Goal: Task Accomplishment & Management: Manage account settings

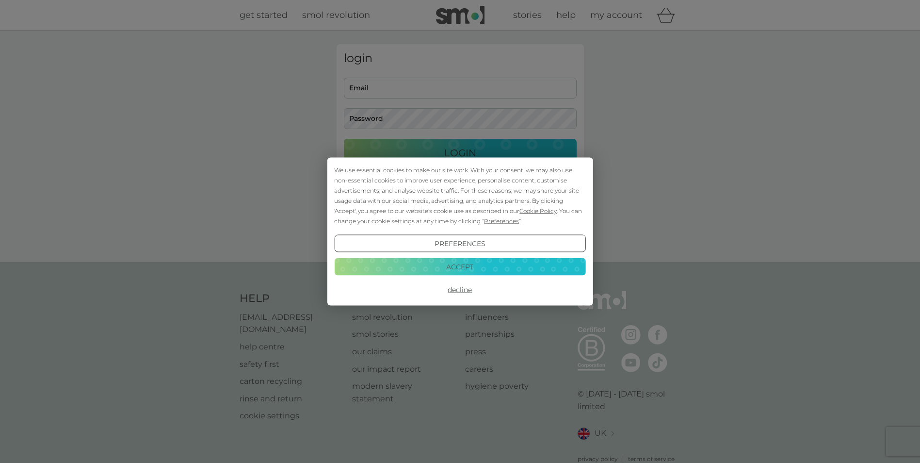
click at [461, 289] on button "Decline" at bounding box center [459, 289] width 251 height 17
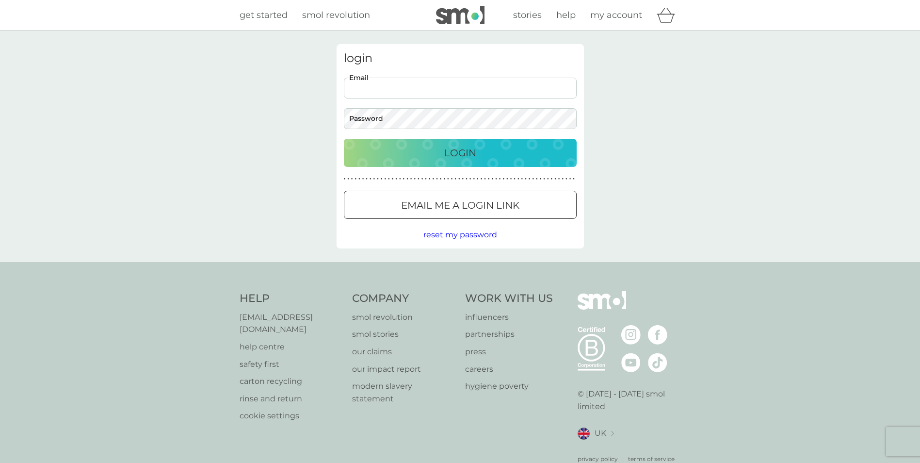
type input "[EMAIL_ADDRESS][DOMAIN_NAME]"
click at [344, 139] on button "Login" at bounding box center [460, 153] width 233 height 28
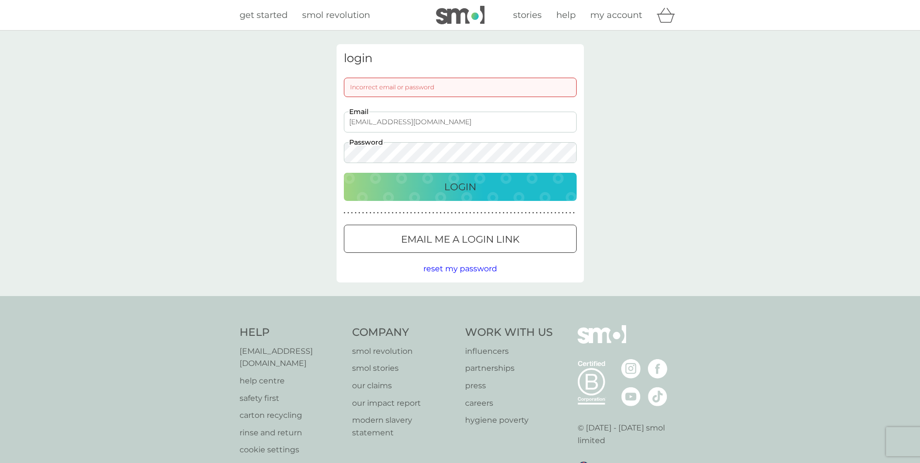
click at [483, 267] on span "reset my password" at bounding box center [461, 268] width 74 height 9
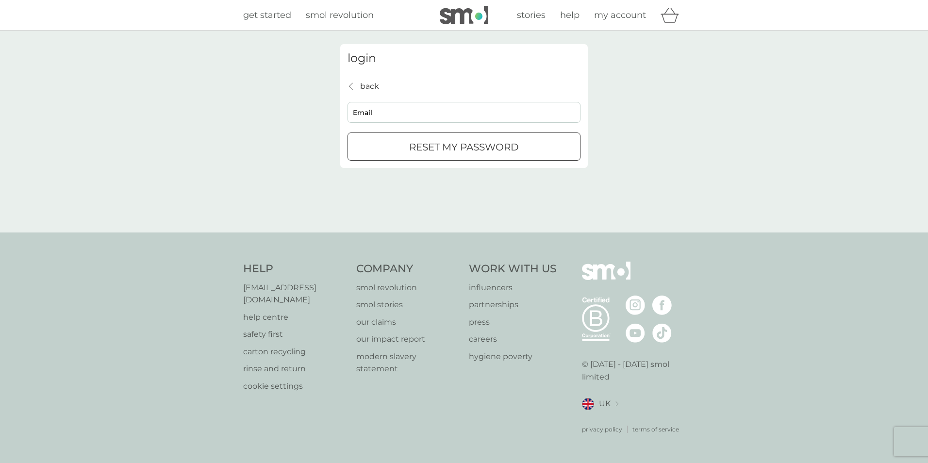
click at [365, 83] on p "back" at bounding box center [369, 86] width 19 height 13
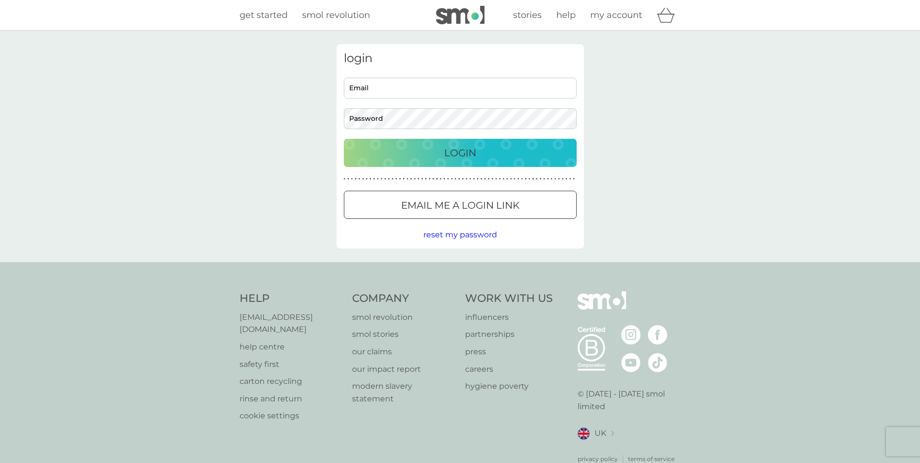
click at [452, 210] on div at bounding box center [460, 205] width 35 height 10
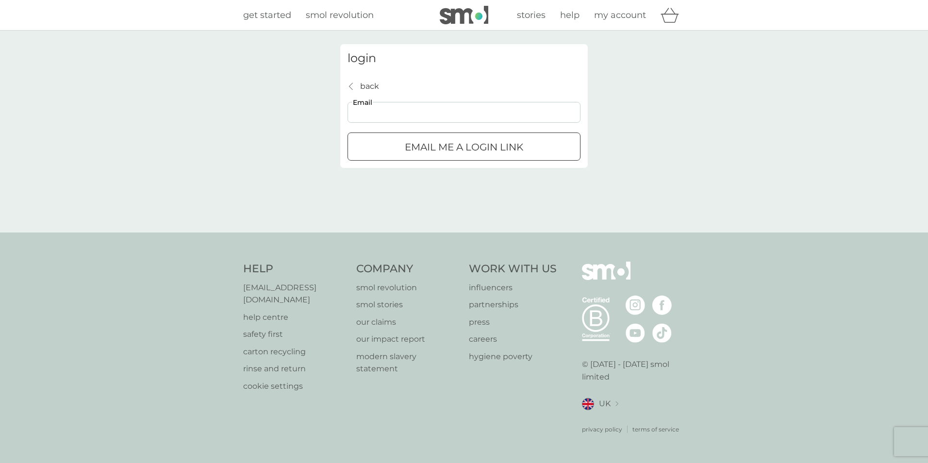
click at [424, 113] on input "Email" at bounding box center [463, 112] width 233 height 21
type input "[EMAIL_ADDRESS][DOMAIN_NAME]"
click at [422, 152] on p "Email me a login link" at bounding box center [464, 147] width 118 height 16
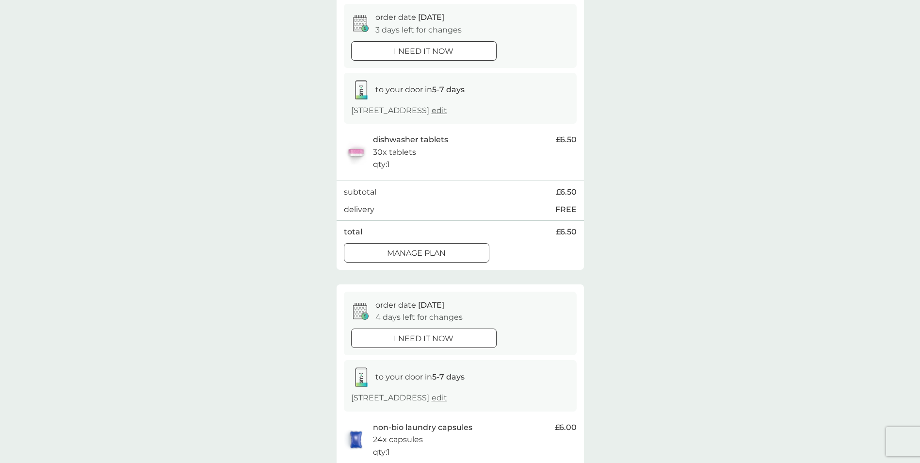
scroll to position [97, 0]
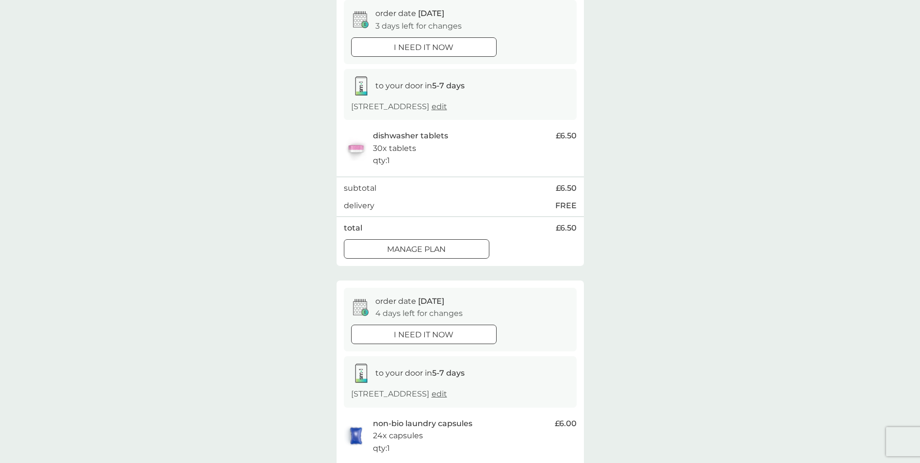
click at [458, 259] on button "Manage plan" at bounding box center [417, 248] width 146 height 19
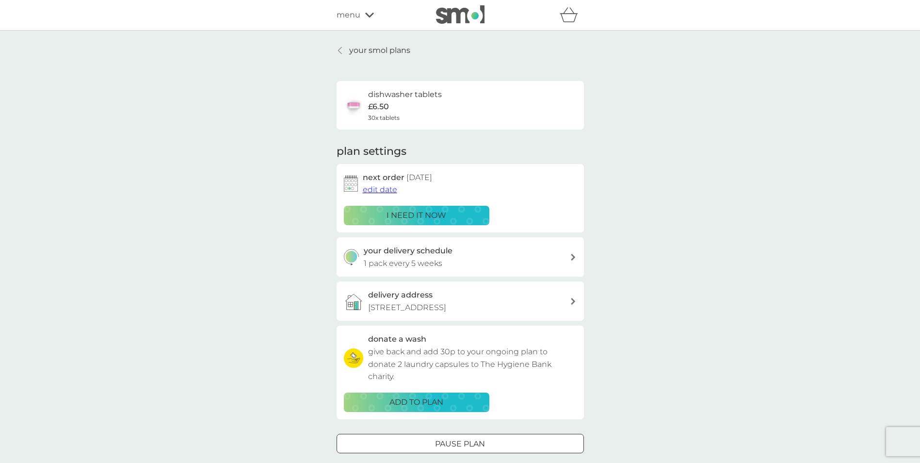
click at [392, 190] on span "edit date" at bounding box center [380, 189] width 34 height 9
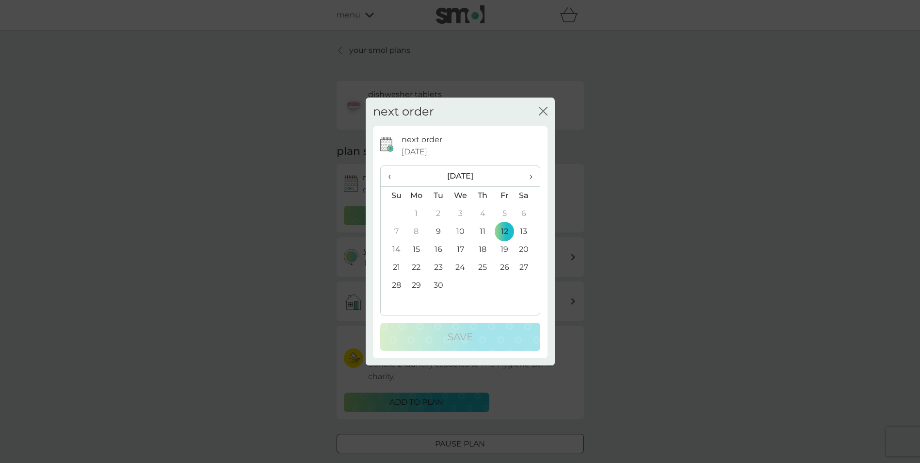
click at [533, 179] on th "›" at bounding box center [527, 176] width 24 height 21
click at [531, 175] on span "›" at bounding box center [527, 176] width 10 height 20
click at [529, 175] on span "›" at bounding box center [527, 176] width 10 height 20
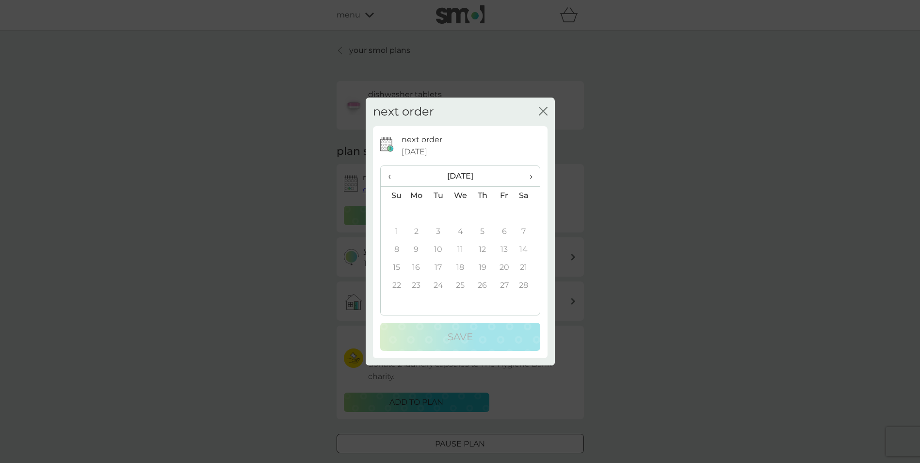
click at [387, 175] on th "‹" at bounding box center [393, 176] width 25 height 21
click at [528, 174] on span "›" at bounding box center [527, 176] width 10 height 20
click at [392, 177] on span "‹" at bounding box center [393, 176] width 10 height 20
click at [463, 284] on td "31" at bounding box center [460, 286] width 22 height 18
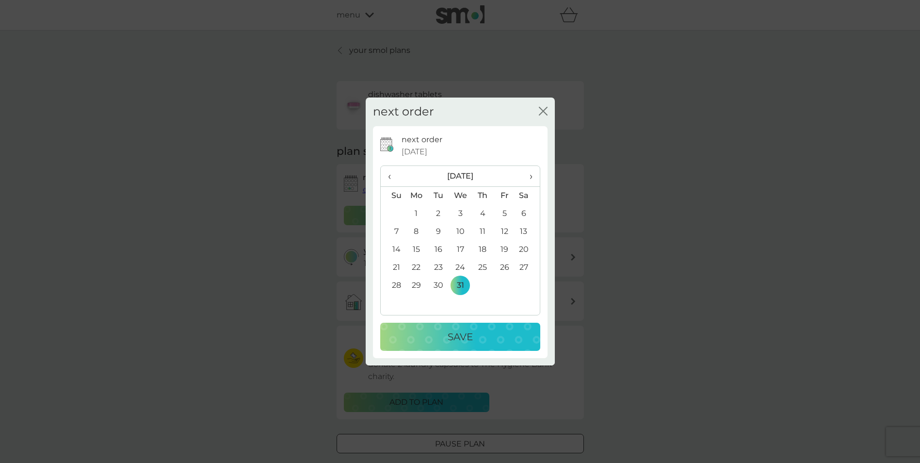
click at [478, 333] on div "Save" at bounding box center [460, 337] width 141 height 16
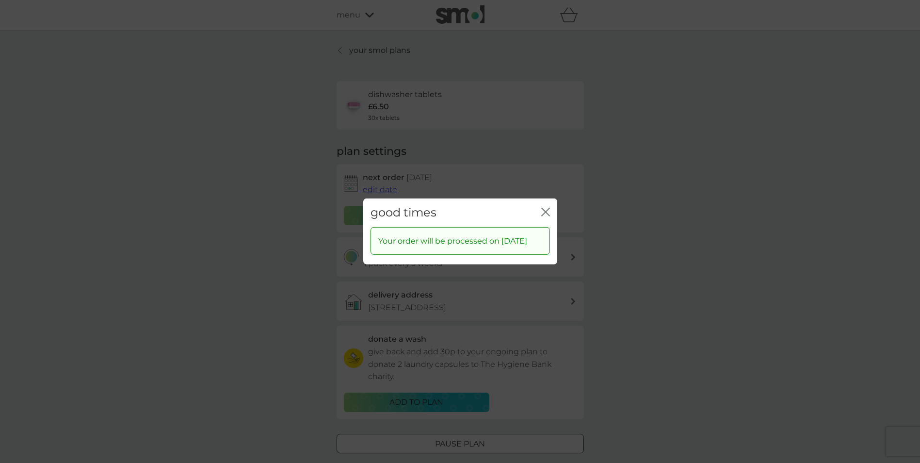
click at [544, 208] on icon "close" at bounding box center [544, 212] width 4 height 8
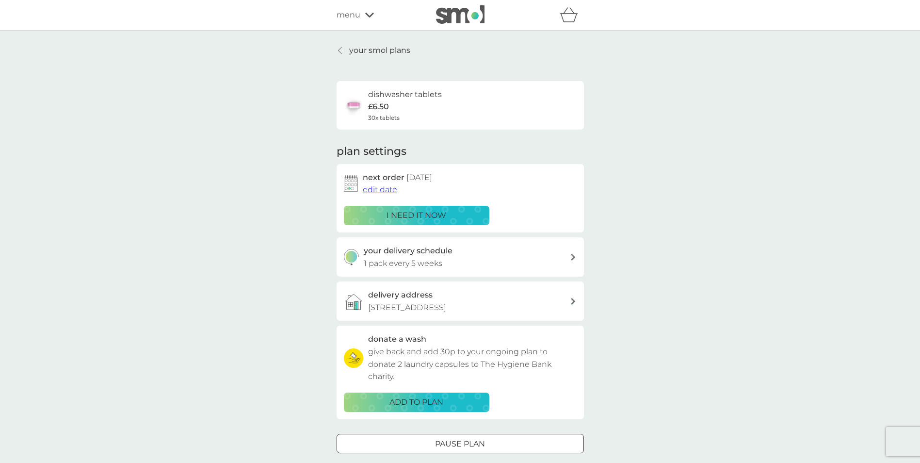
click at [492, 261] on div "your delivery schedule 1 pack every 5 weeks" at bounding box center [467, 257] width 206 height 25
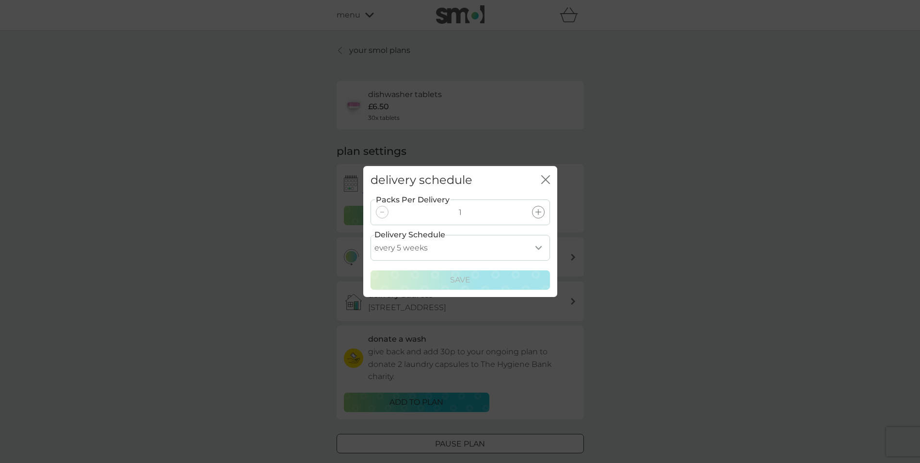
click at [491, 249] on select "every 1 week every 2 weeks every 3 weeks every 4 weeks every 5 weeks every 6 we…" at bounding box center [460, 248] width 179 height 26
select select "119"
click at [371, 235] on select "every 1 week every 2 weeks every 3 weeks every 4 weeks every 5 weeks every 6 we…" at bounding box center [460, 248] width 179 height 26
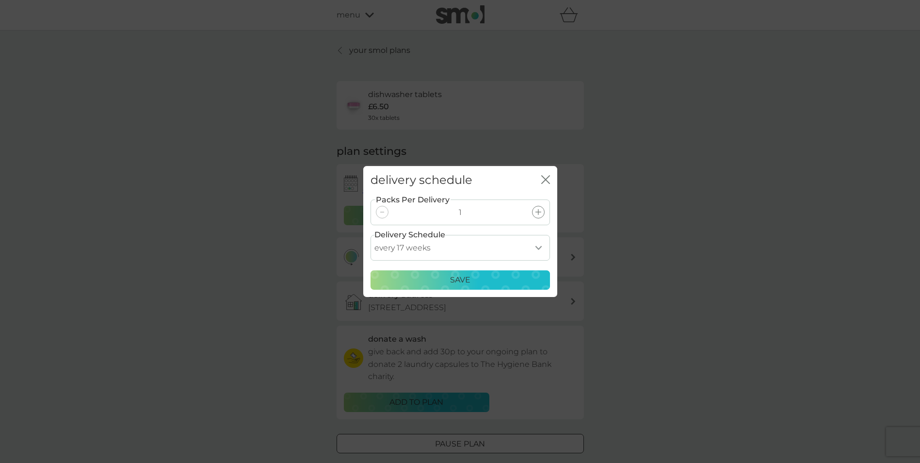
click at [468, 272] on button "Save" at bounding box center [460, 279] width 179 height 19
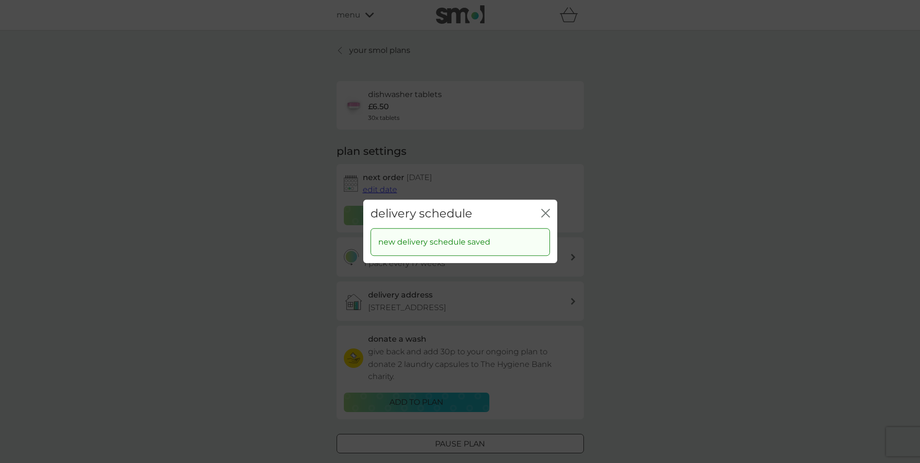
click at [542, 212] on icon "close" at bounding box center [545, 213] width 9 height 9
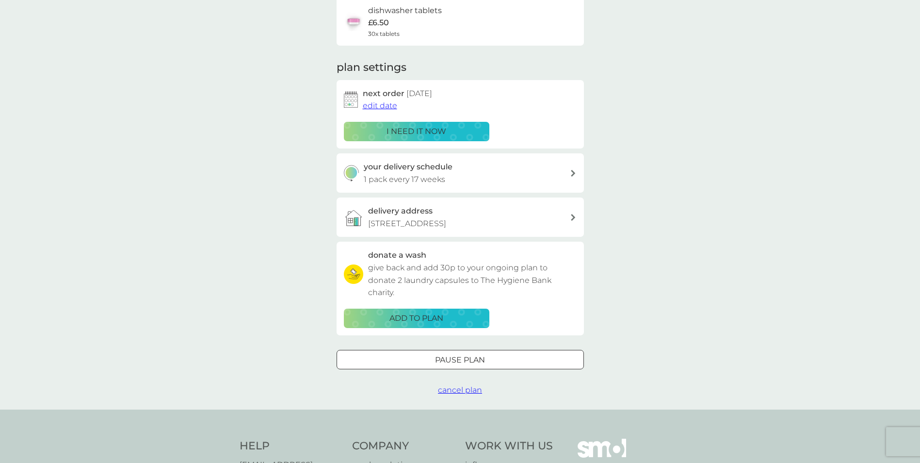
scroll to position [97, 0]
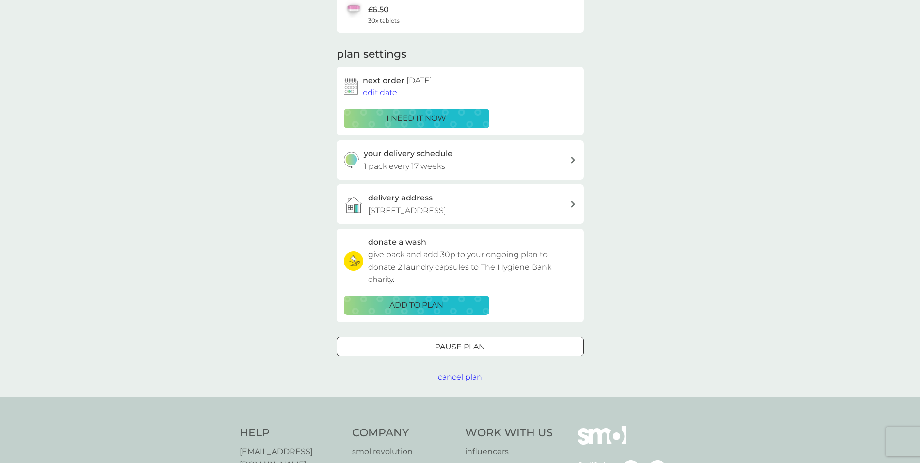
click at [450, 352] on div at bounding box center [460, 347] width 35 height 10
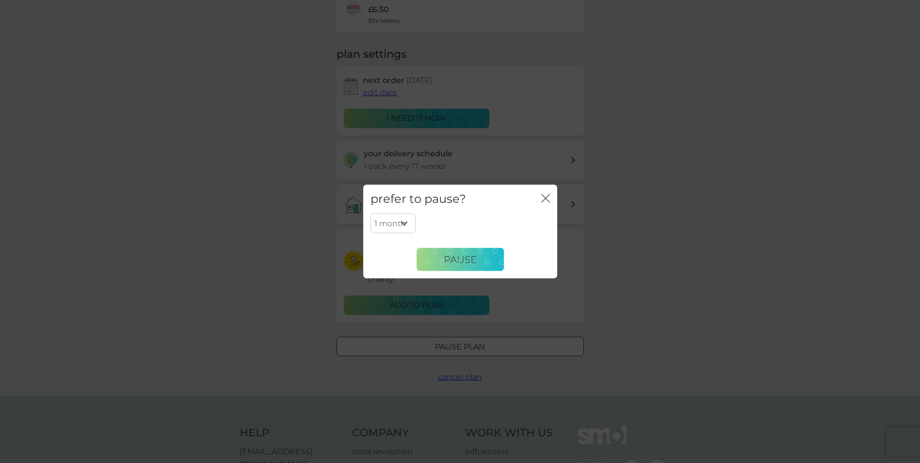
click at [399, 219] on select "1 month 2 months 3 months 4 months 5 months 6 months" at bounding box center [393, 223] width 45 height 20
select select "3"
click at [371, 213] on select "1 month 2 months 3 months 4 months 5 months 6 months" at bounding box center [393, 223] width 45 height 20
click at [454, 258] on span "Pause" at bounding box center [460, 259] width 33 height 12
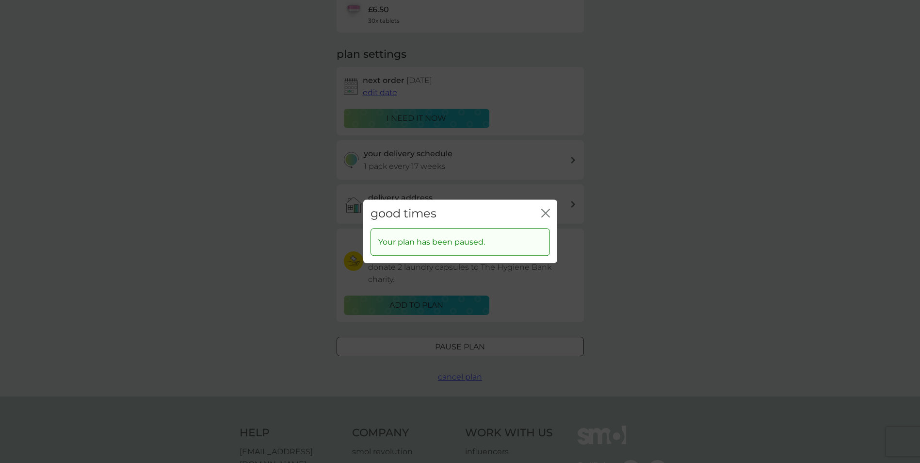
click at [543, 214] on icon "close" at bounding box center [545, 213] width 9 height 9
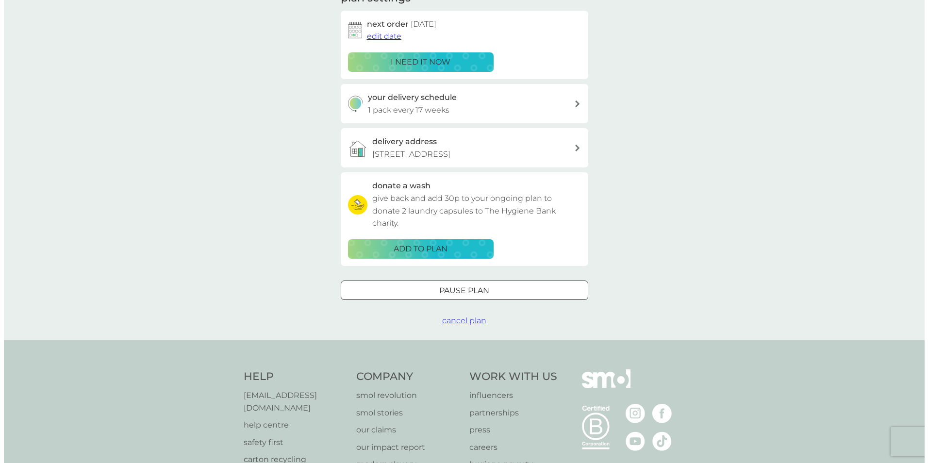
scroll to position [0, 0]
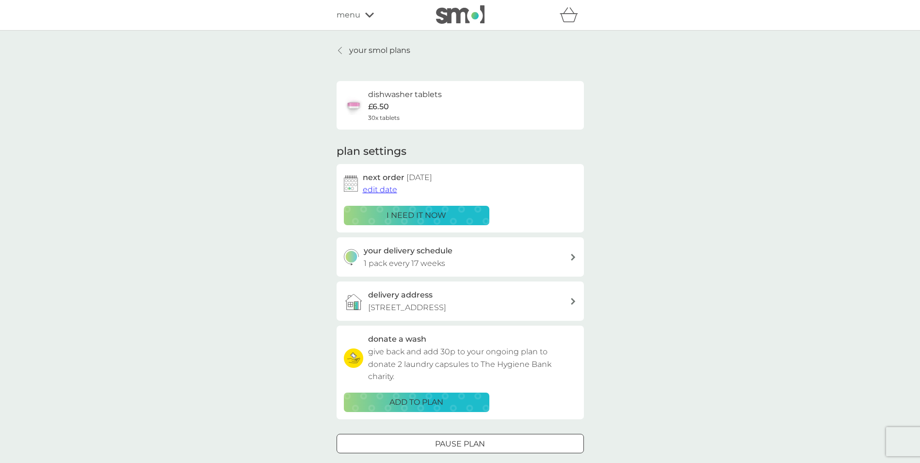
click at [367, 14] on icon at bounding box center [369, 15] width 9 height 6
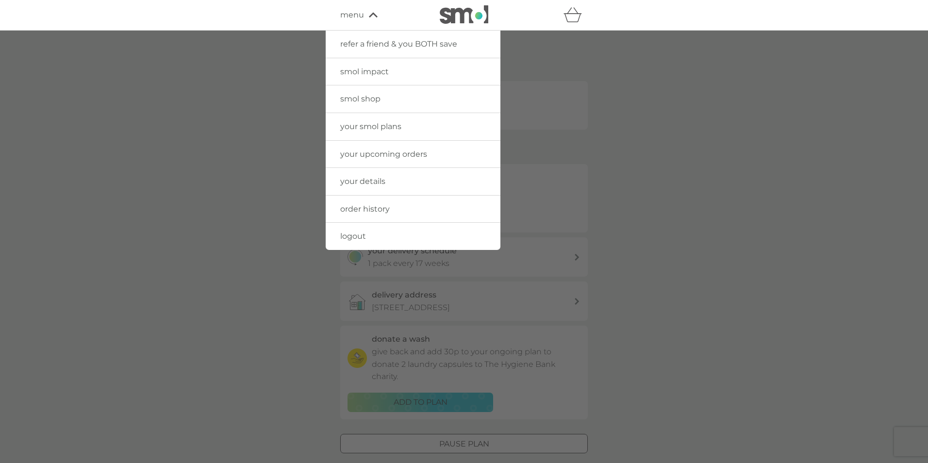
click at [353, 237] on span "logout" at bounding box center [353, 235] width 26 height 9
